Goal: Register for event/course

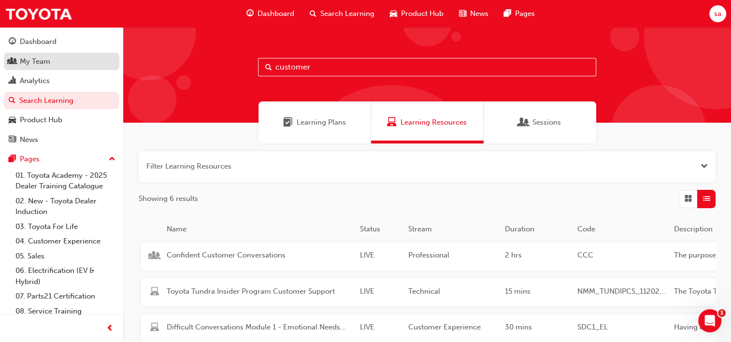
click at [35, 66] on div "My Team" at bounding box center [35, 61] width 30 height 11
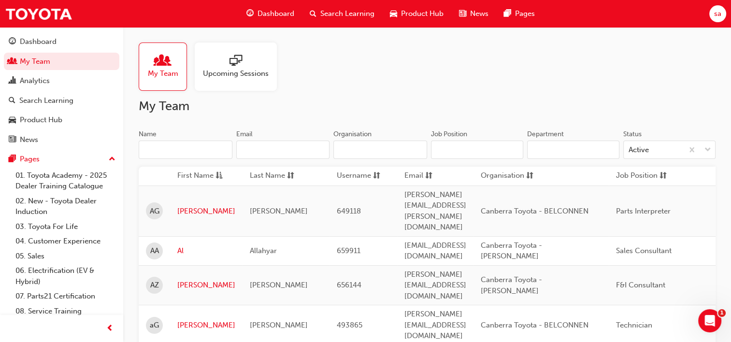
click at [213, 77] on span "Upcoming Sessions" at bounding box center [236, 73] width 66 height 11
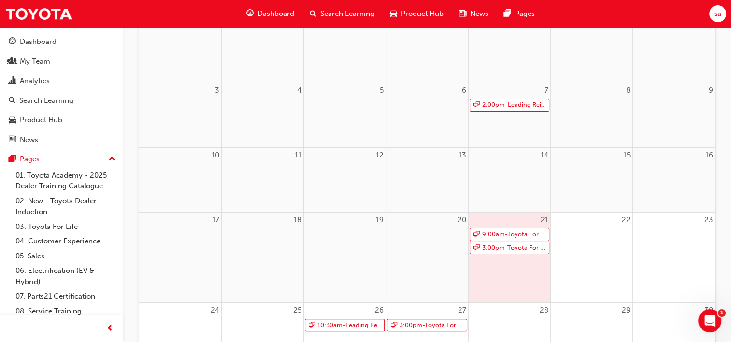
scroll to position [155, 0]
click at [510, 233] on link "9:00am - Toyota For Life In Action - Virtual Classroom" at bounding box center [510, 233] width 80 height 13
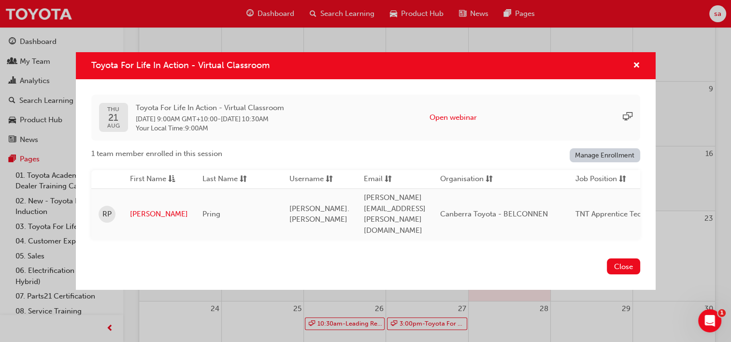
click at [338, 211] on td "[PERSON_NAME].[PERSON_NAME]" at bounding box center [319, 214] width 74 height 51
click at [143, 209] on link "[PERSON_NAME]" at bounding box center [159, 214] width 58 height 11
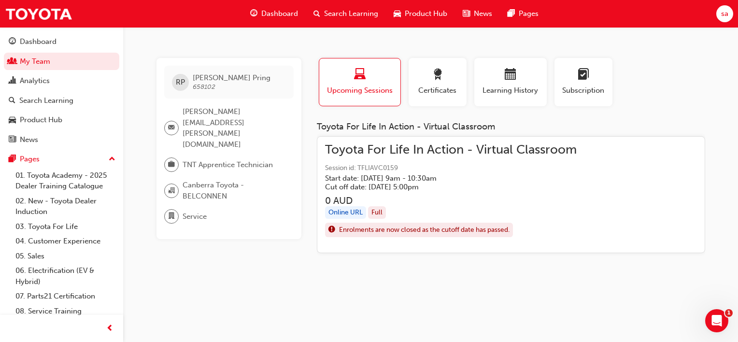
click at [351, 187] on h5 "Cut off date: [DATE] 5:00pm" at bounding box center [443, 187] width 236 height 9
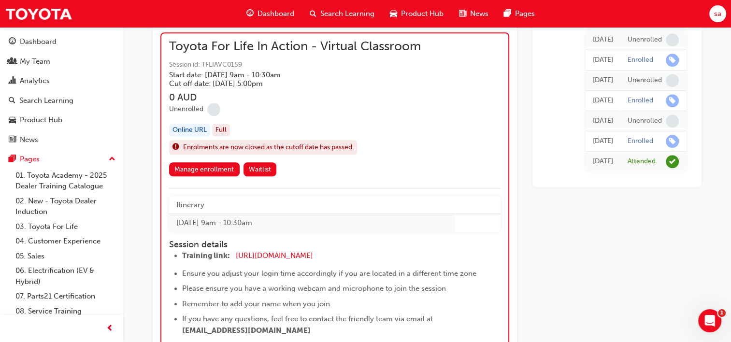
scroll to position [717, 0]
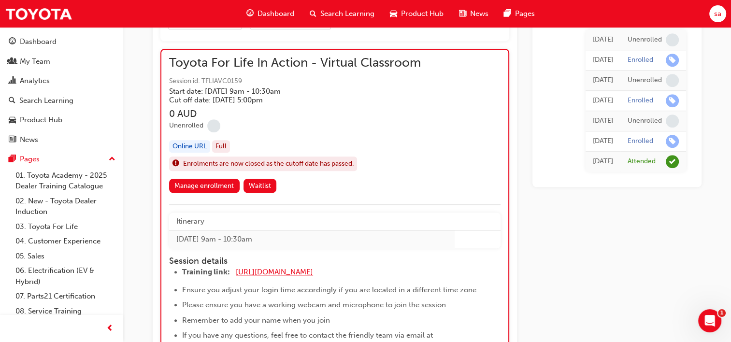
drag, startPoint x: 339, startPoint y: 270, endPoint x: 304, endPoint y: 274, distance: 35.1
click at [0, 0] on div "[URL][DOMAIN_NAME]" at bounding box center [0, 0] width 0 height 0
drag, startPoint x: 170, startPoint y: 268, endPoint x: 345, endPoint y: 265, distance: 174.9
click at [345, 266] on ul "Training link: [URL][DOMAIN_NAME] ​ Ensure you adjust your login time according…" at bounding box center [326, 309] width 314 height 86
drag, startPoint x: 345, startPoint y: 265, endPoint x: 329, endPoint y: 272, distance: 16.9
